Goal: Transaction & Acquisition: Book appointment/travel/reservation

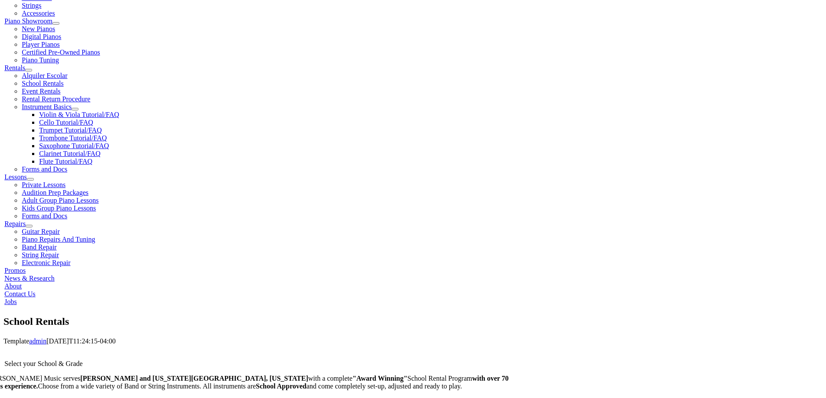
scroll to position [289, 0]
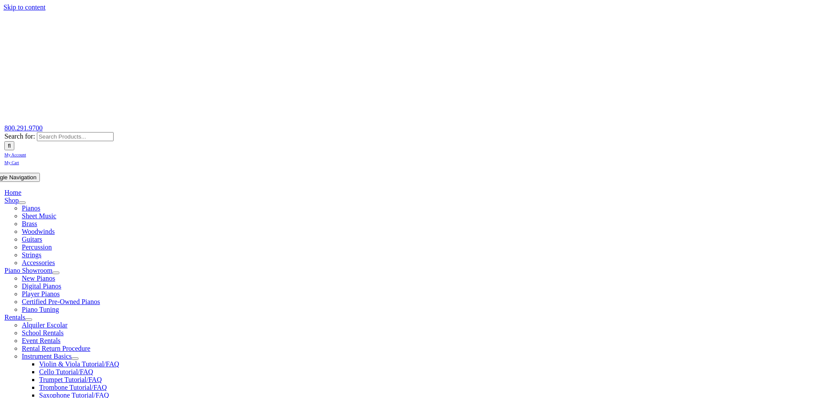
scroll to position [144, 0]
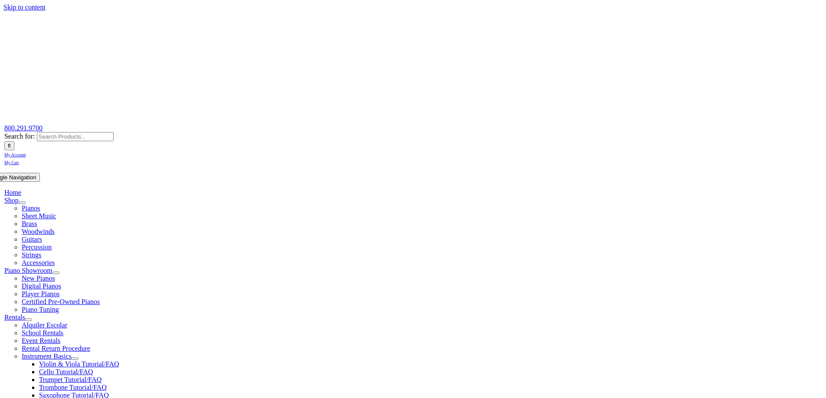
scroll to position [144, 0]
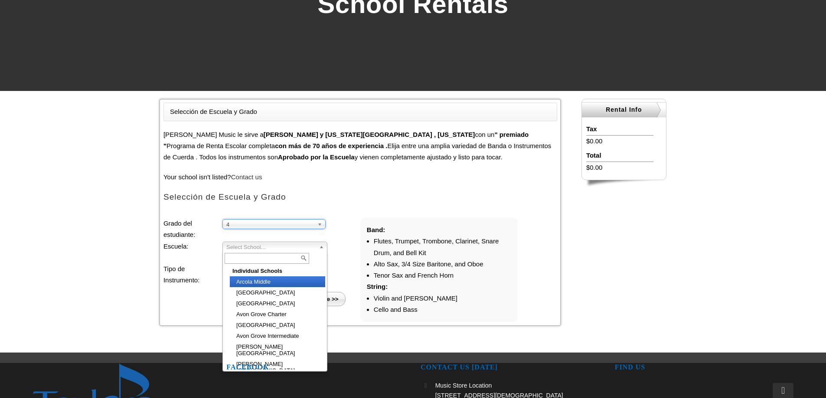
click at [248, 244] on span "Select School..." at bounding box center [270, 247] width 89 height 10
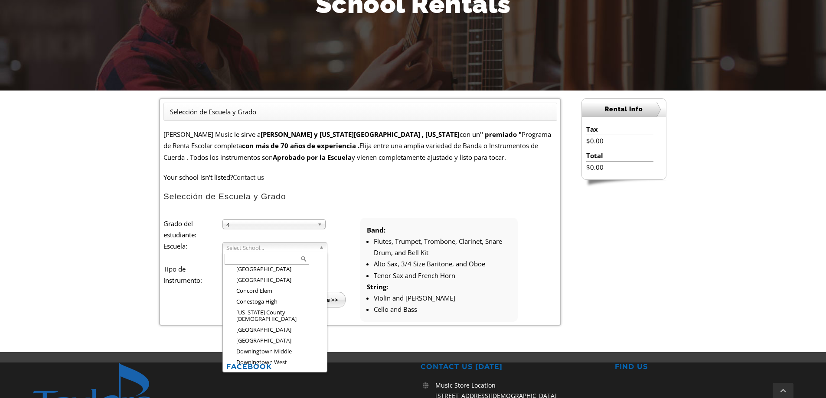
scroll to position [301, 0]
click at [293, 371] on li "[GEOGRAPHIC_DATA]" at bounding box center [277, 376] width 95 height 11
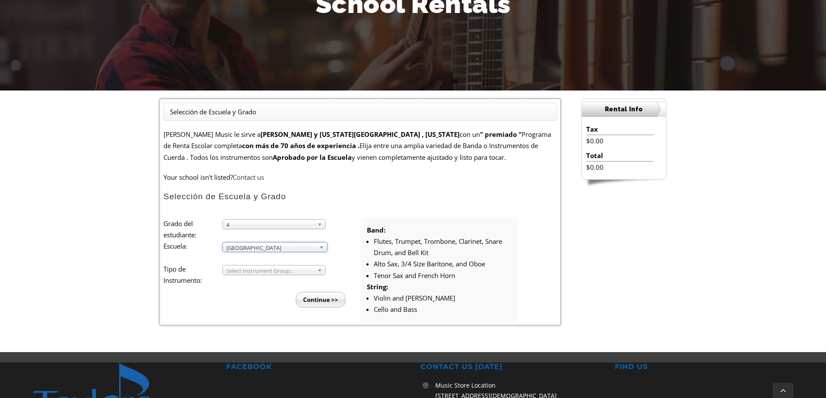
click at [274, 265] on link "Select Instrument Group..." at bounding box center [273, 270] width 103 height 10
click at [268, 280] on li "Band" at bounding box center [277, 280] width 94 height 11
click at [312, 297] on input "Continue >>" at bounding box center [321, 300] width 50 height 16
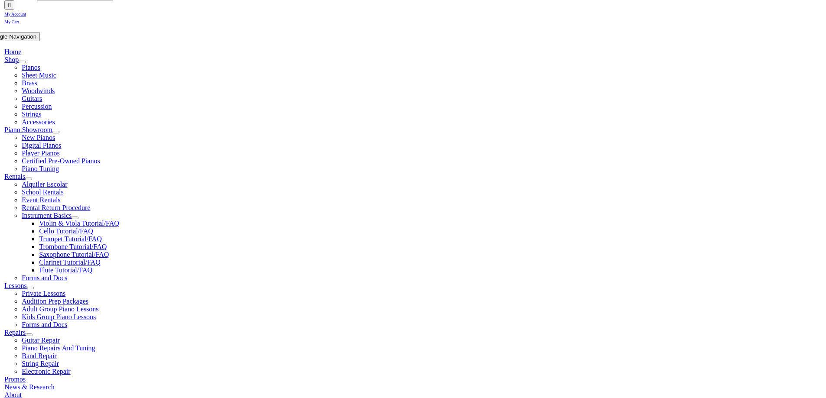
scroll to position [144, 0]
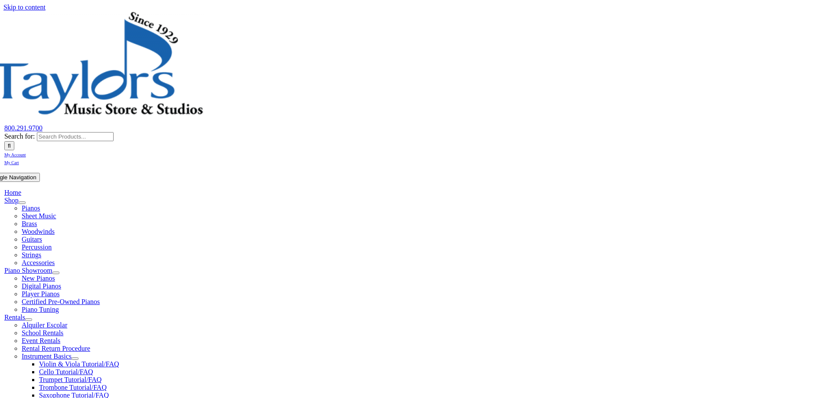
scroll to position [144, 0]
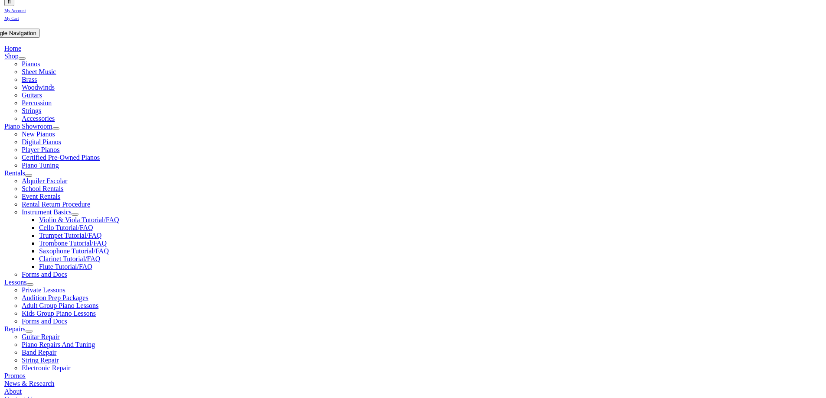
checkbox input"] "true"
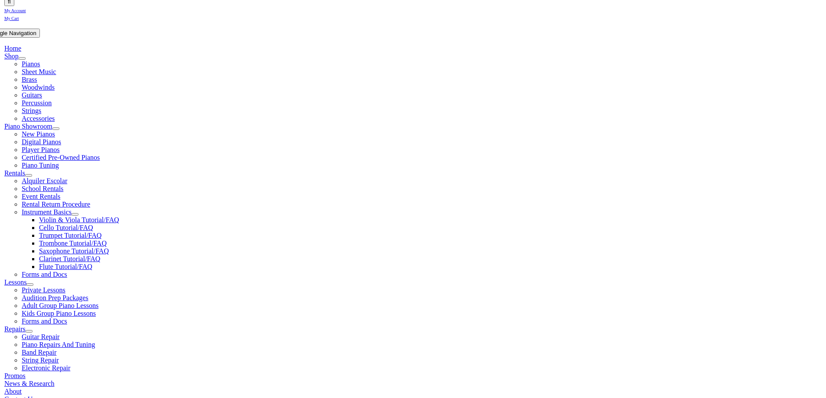
checkbox input"] "true"
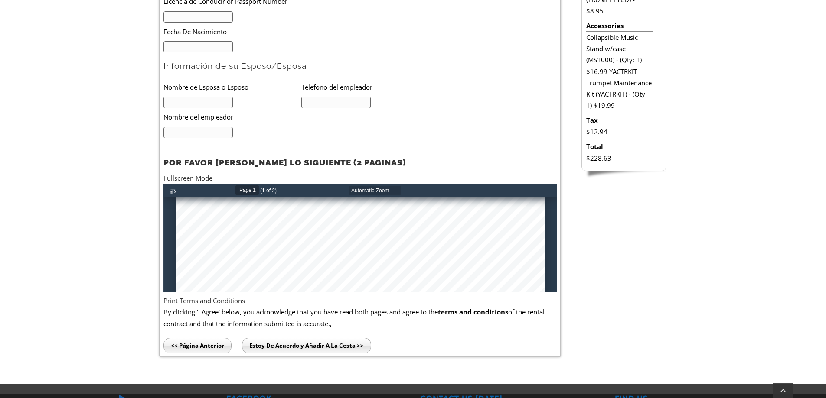
scroll to position [214, 0]
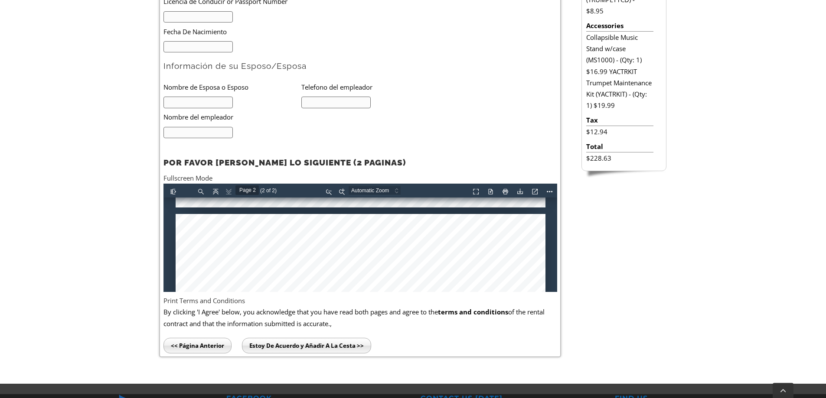
type input "Page 1"
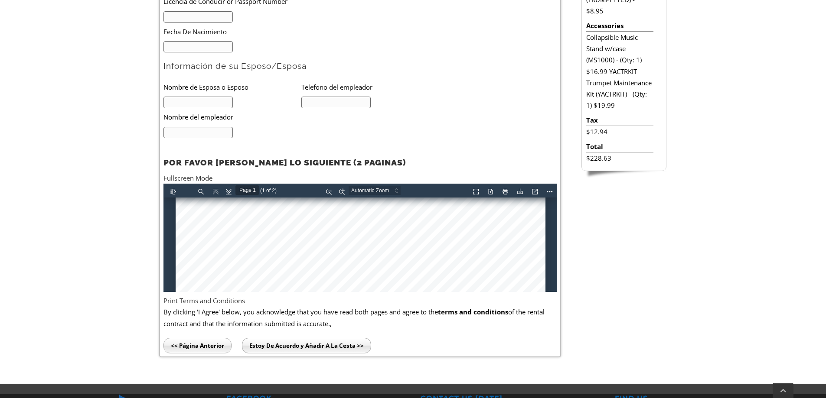
scroll to position [89, 0]
